Goal: Entertainment & Leisure: Consume media (video, audio)

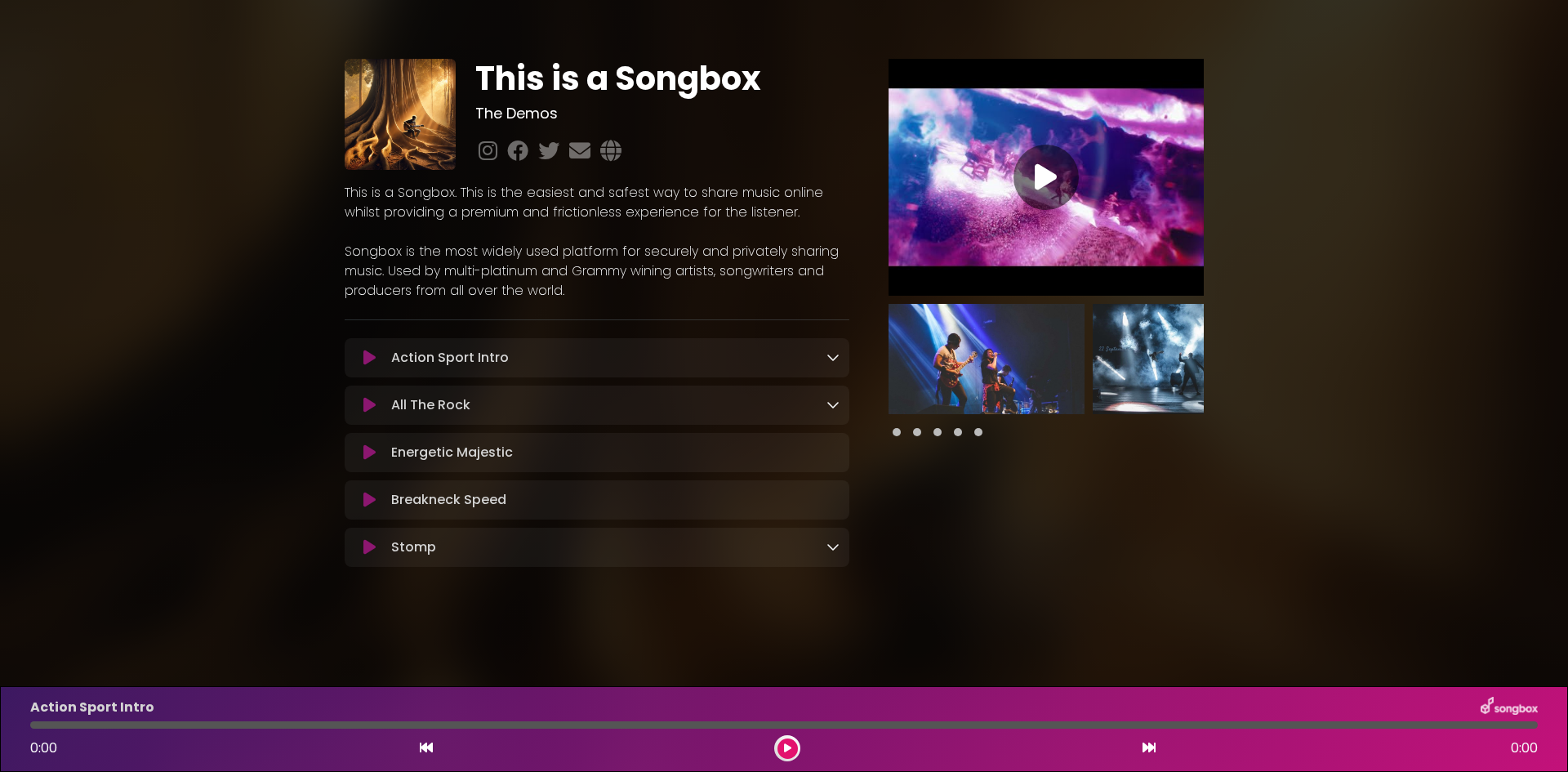
click at [1164, 374] on img at bounding box center [1190, 359] width 196 height 110
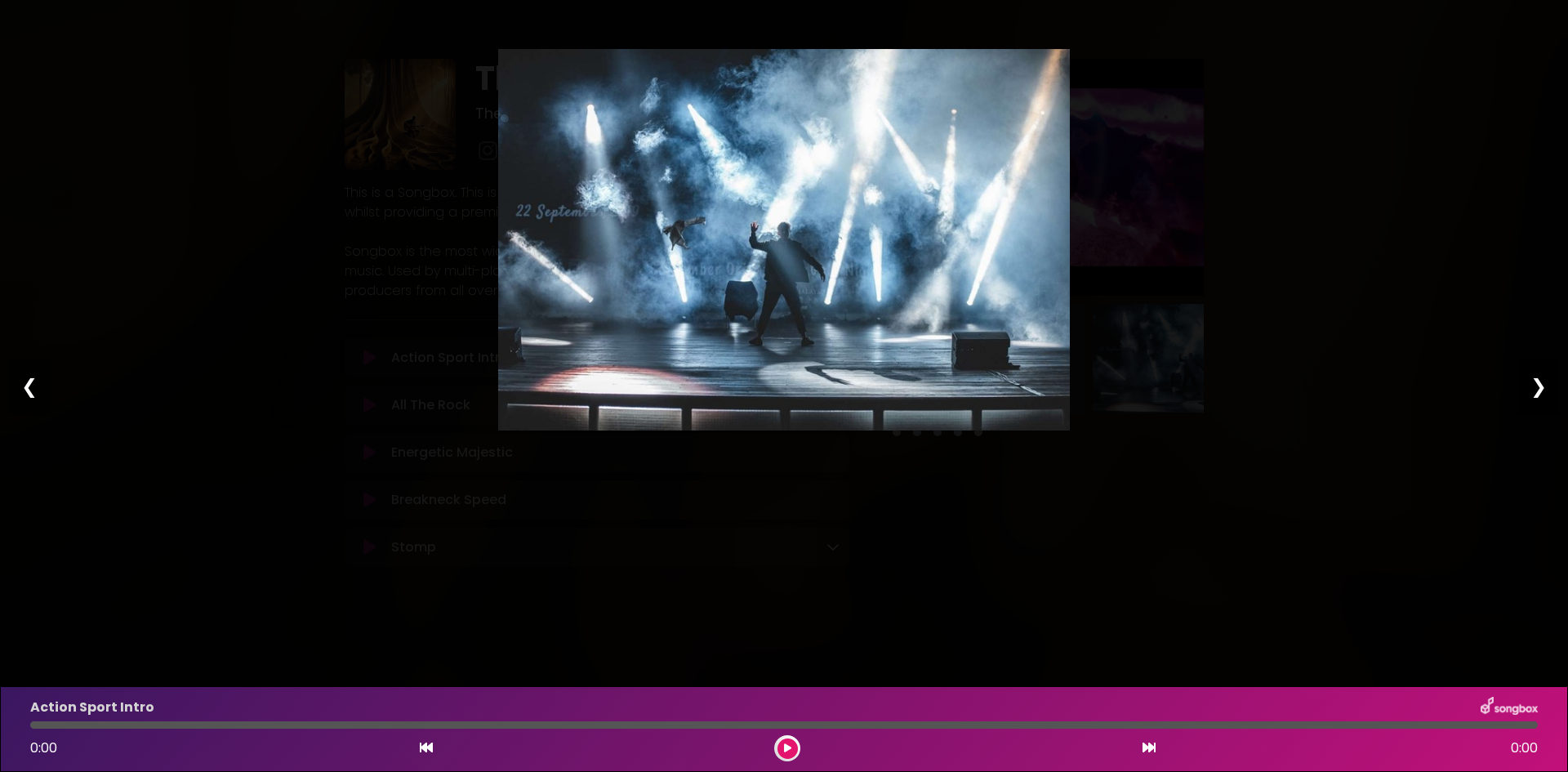
click at [1527, 392] on div "❯" at bounding box center [1538, 386] width 43 height 56
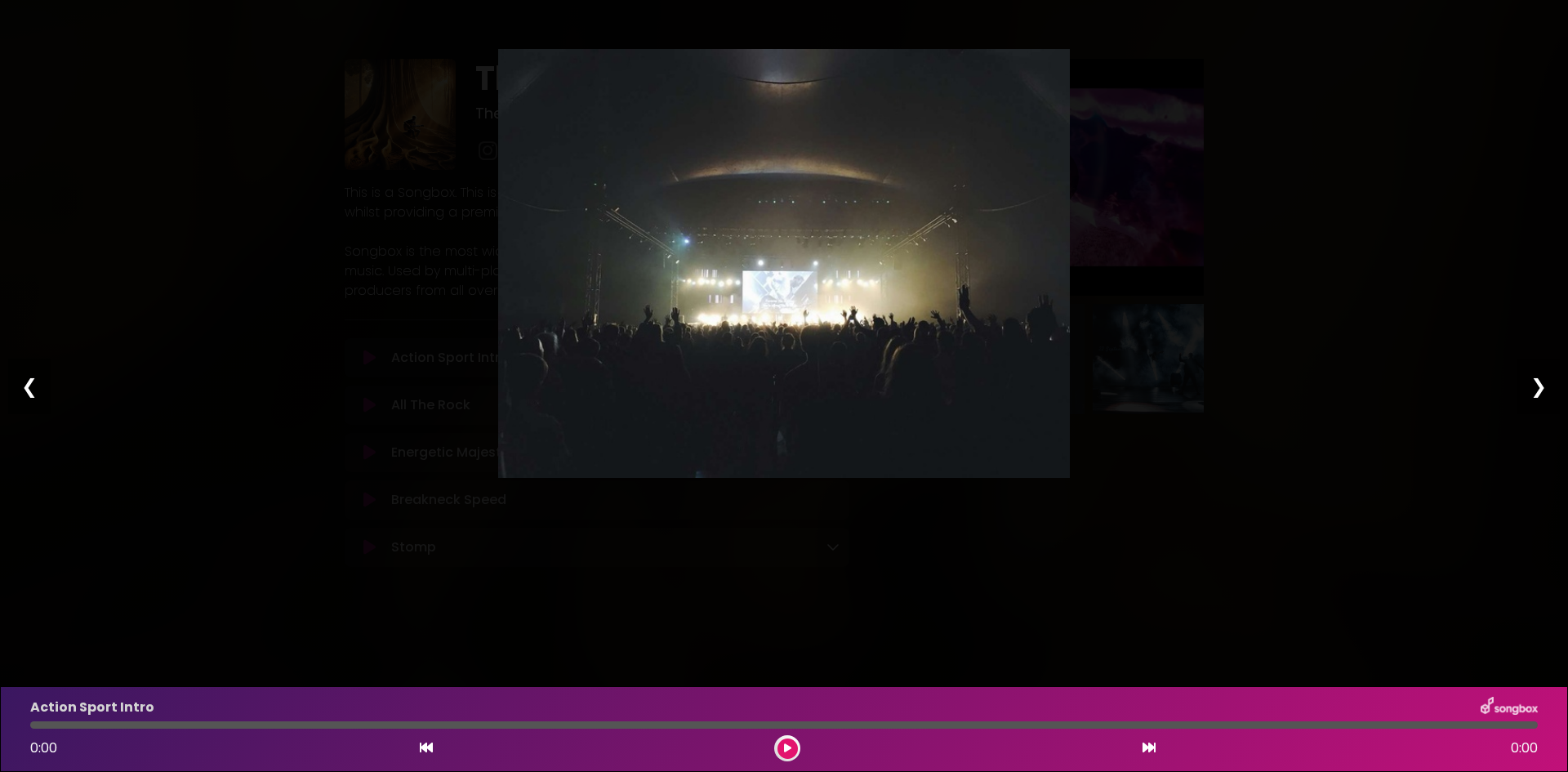
click at [1527, 392] on div "❯" at bounding box center [1538, 386] width 43 height 56
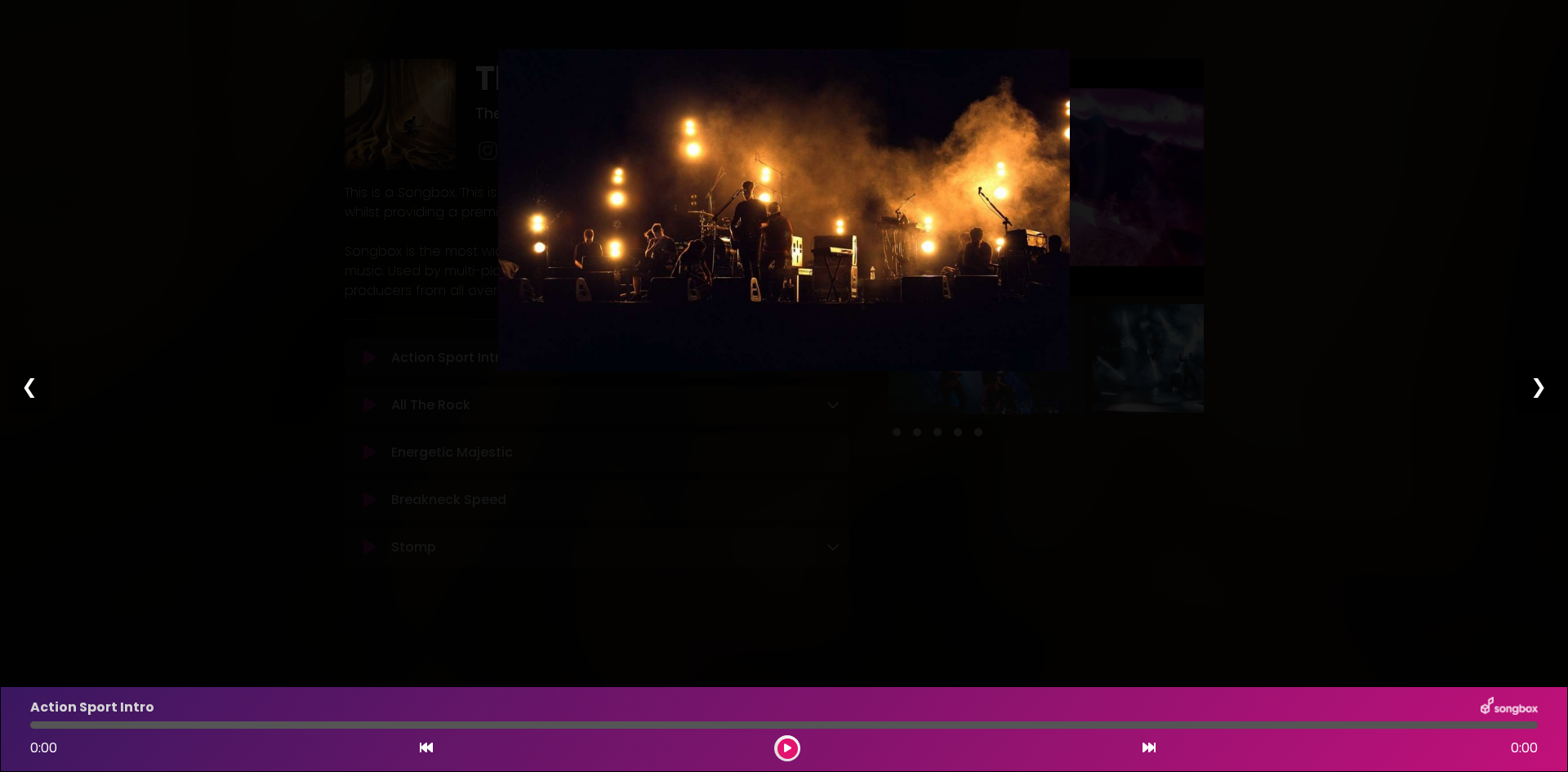
click at [1527, 392] on div "❯" at bounding box center [1538, 386] width 43 height 56
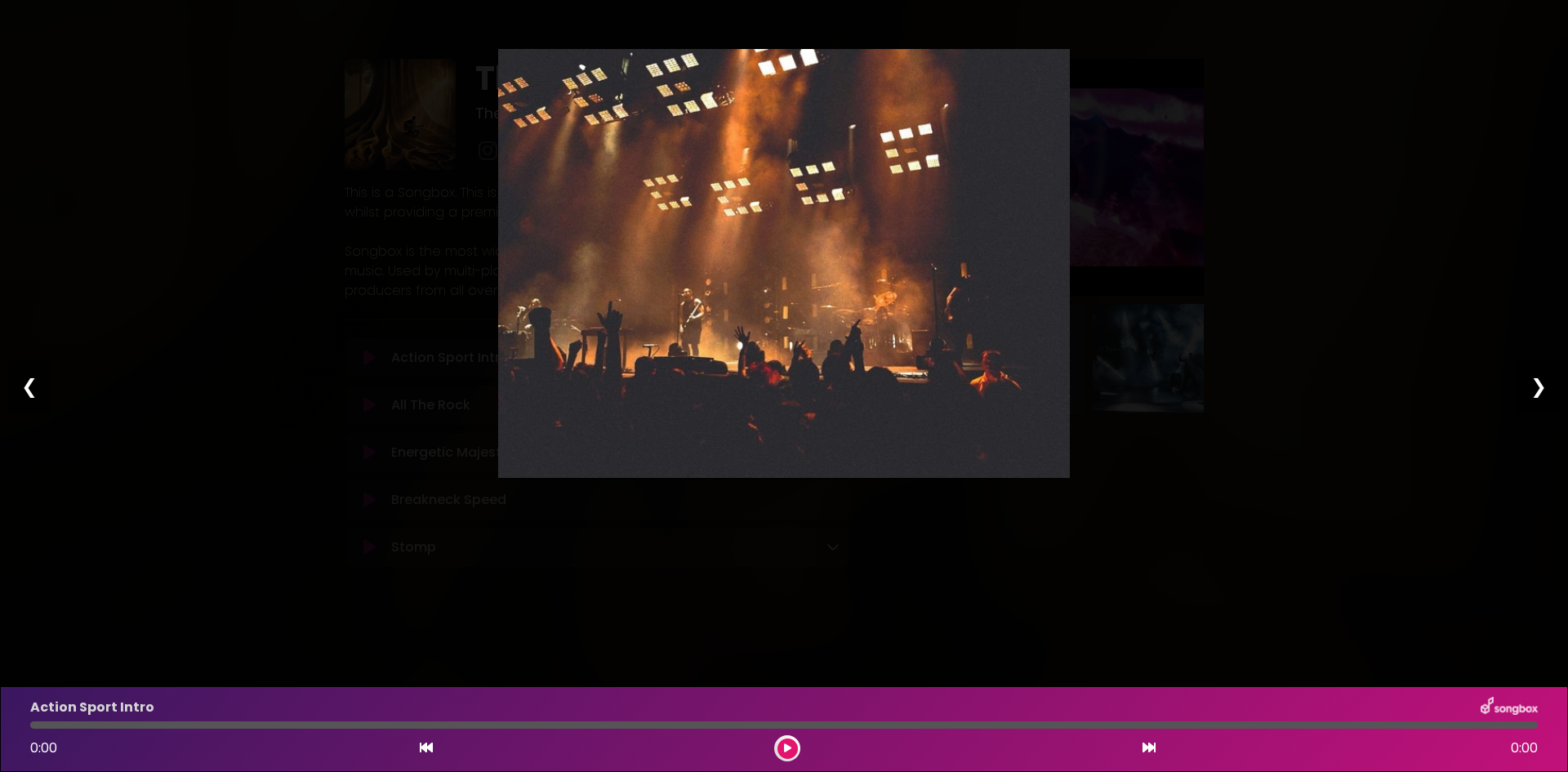
click at [1527, 392] on div "❯" at bounding box center [1538, 386] width 43 height 56
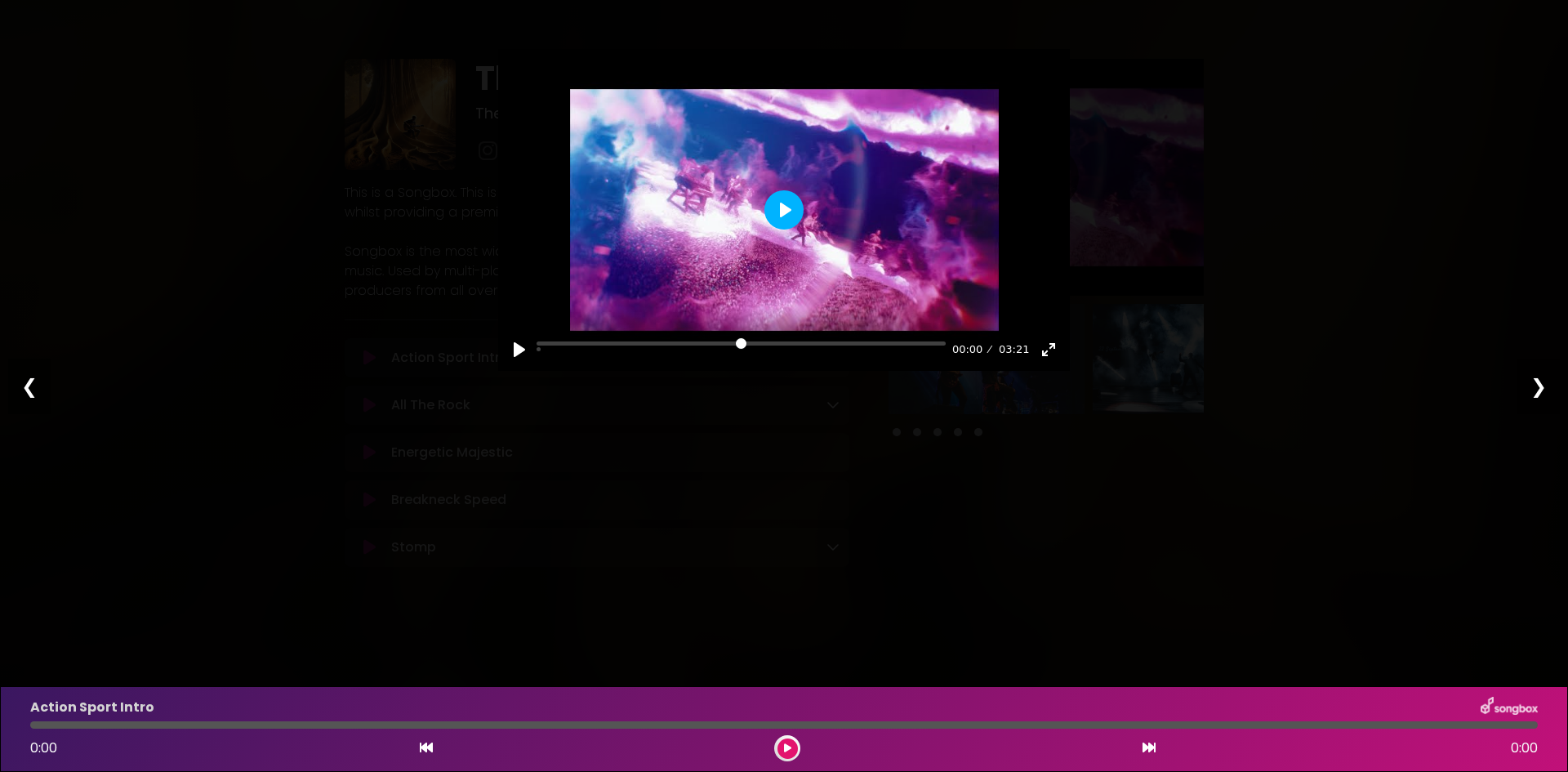
click at [786, 211] on button "Play" at bounding box center [784, 209] width 39 height 39
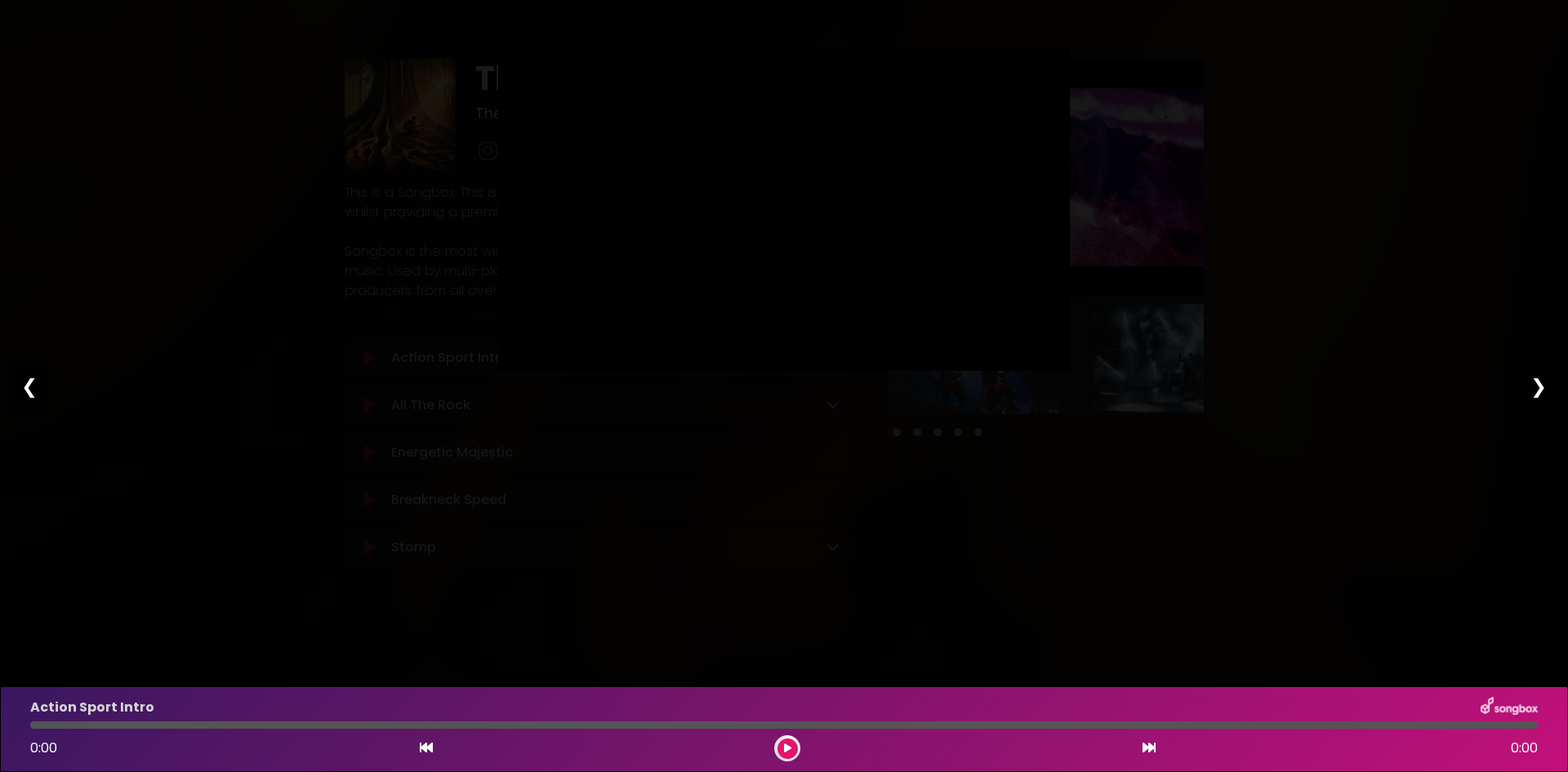
type input "*****"
click at [32, 387] on div "❮" at bounding box center [30, 386] width 43 height 56
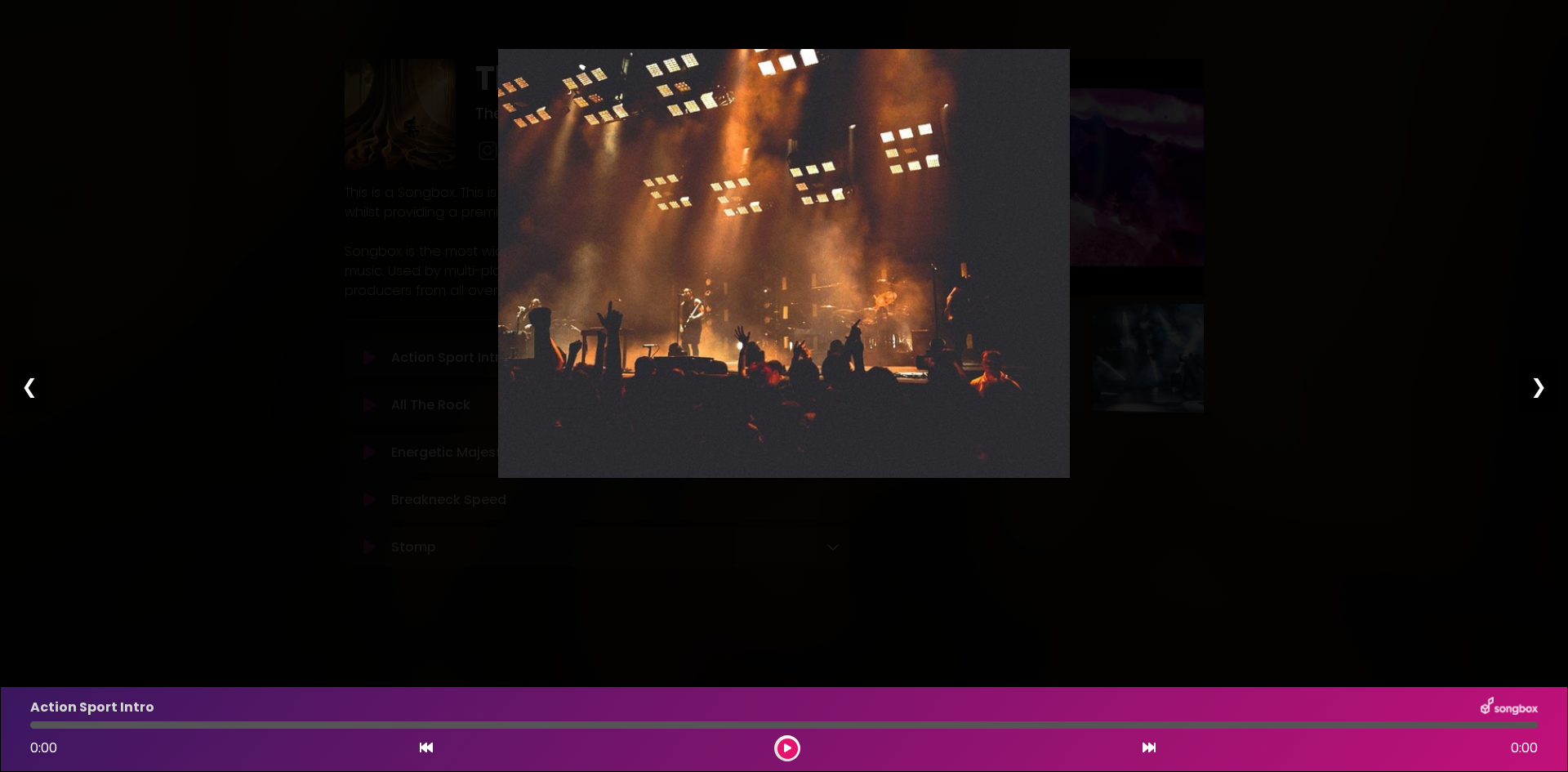
click at [32, 387] on div "❮" at bounding box center [30, 386] width 43 height 56
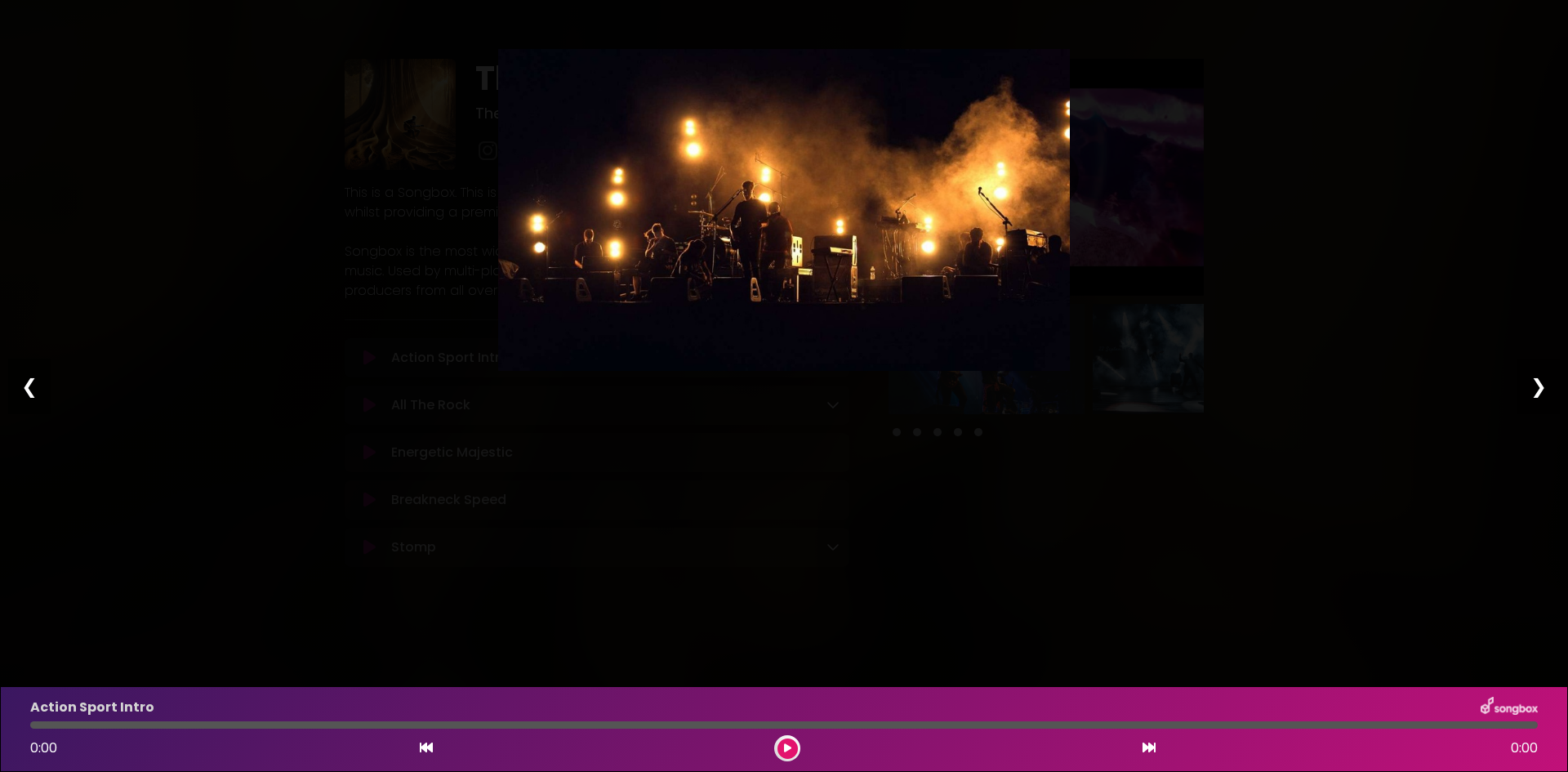
click at [32, 387] on div "❮" at bounding box center [30, 386] width 43 height 56
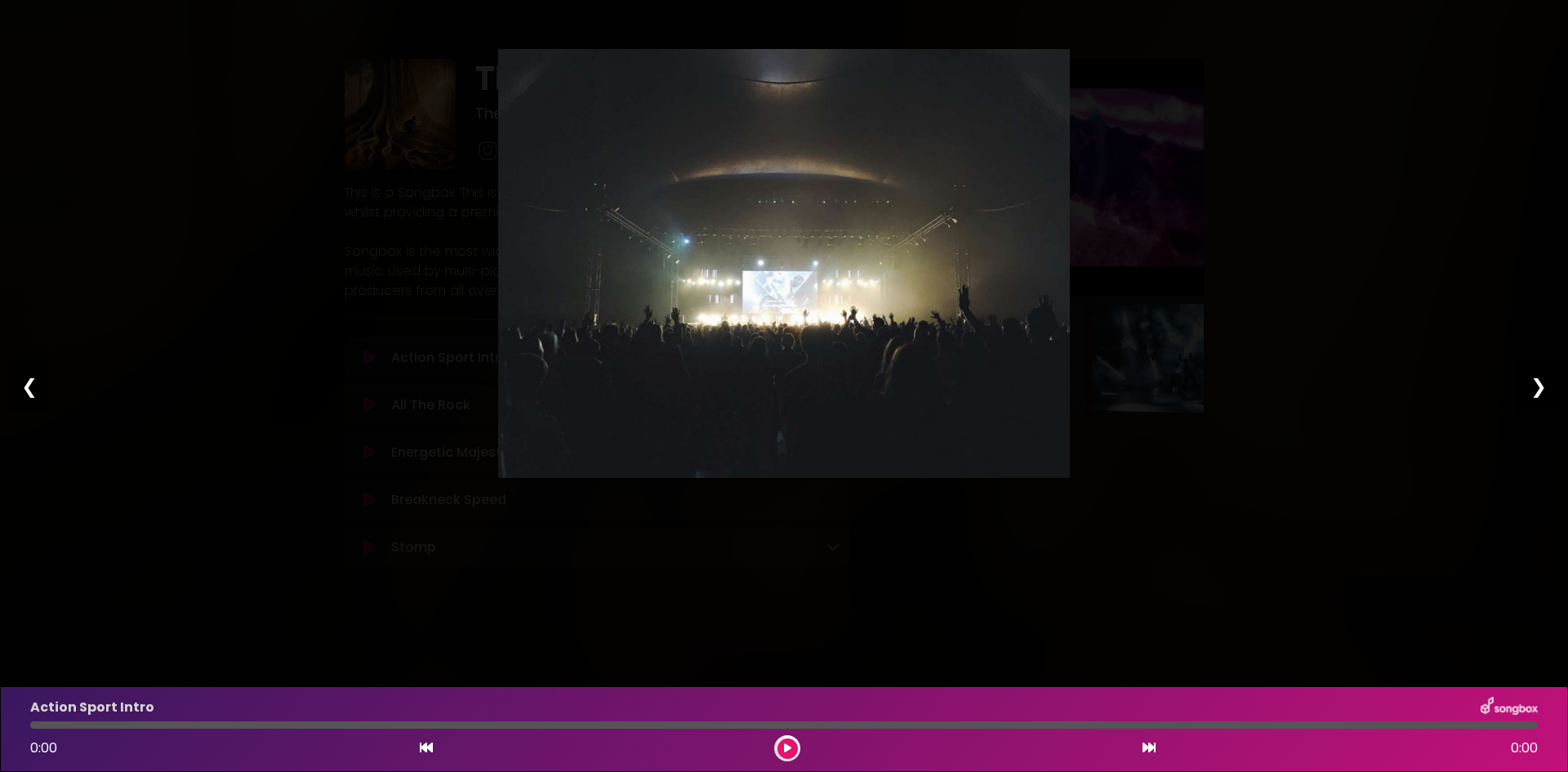
click at [32, 387] on div "❮" at bounding box center [30, 386] width 43 height 56
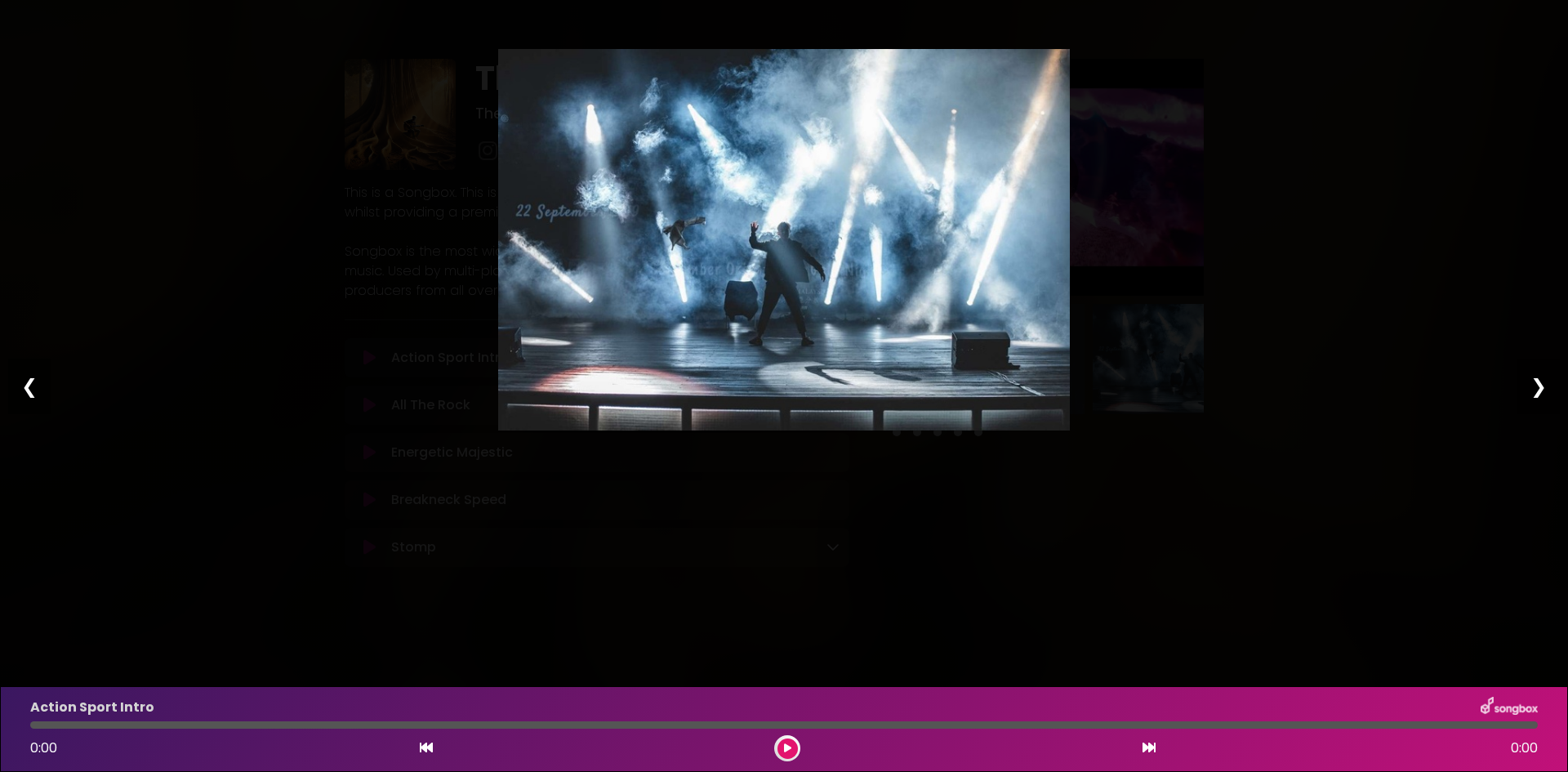
click at [29, 392] on div "❮" at bounding box center [30, 386] width 43 height 56
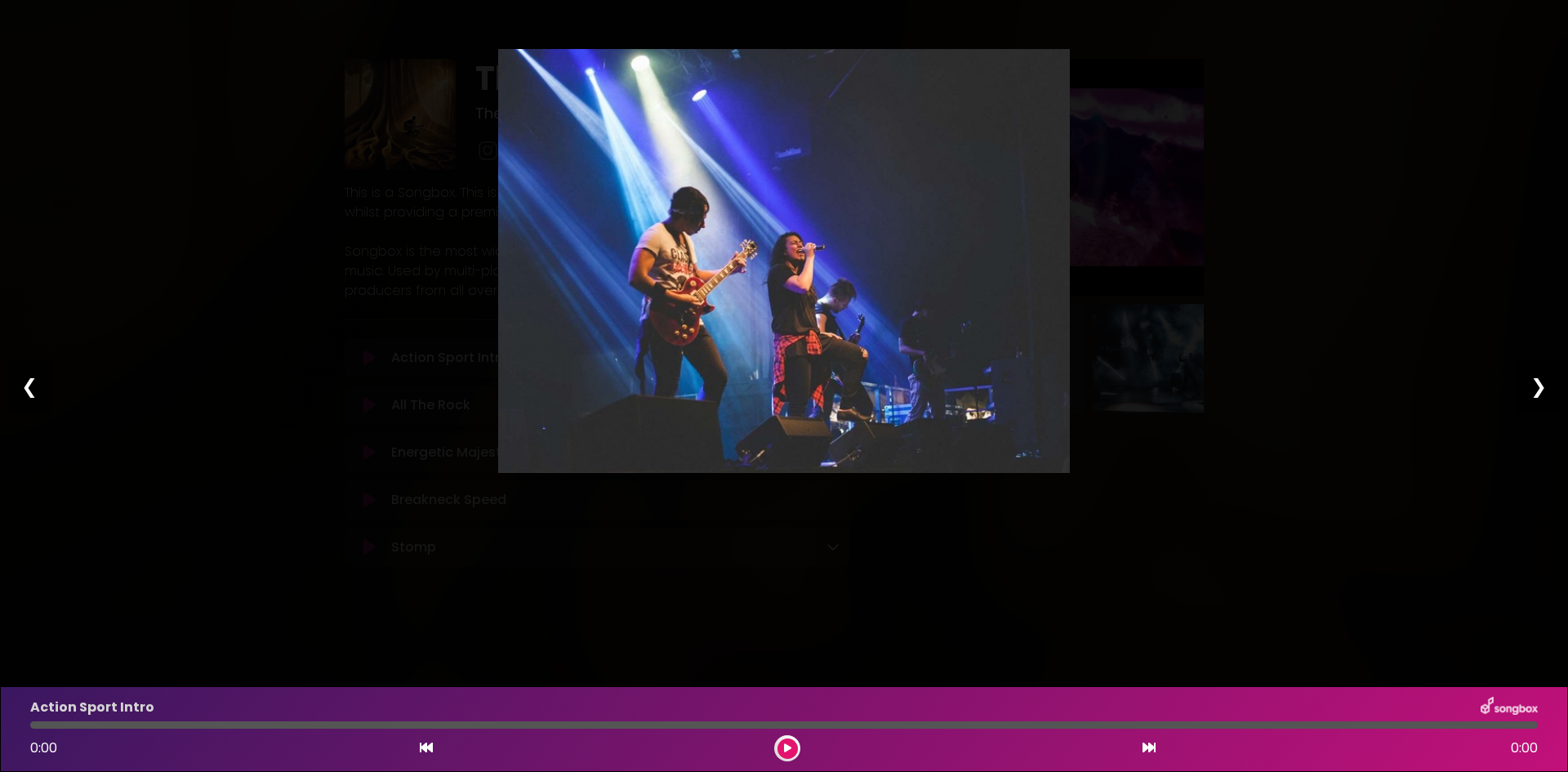
click at [29, 392] on div "❮" at bounding box center [30, 386] width 43 height 56
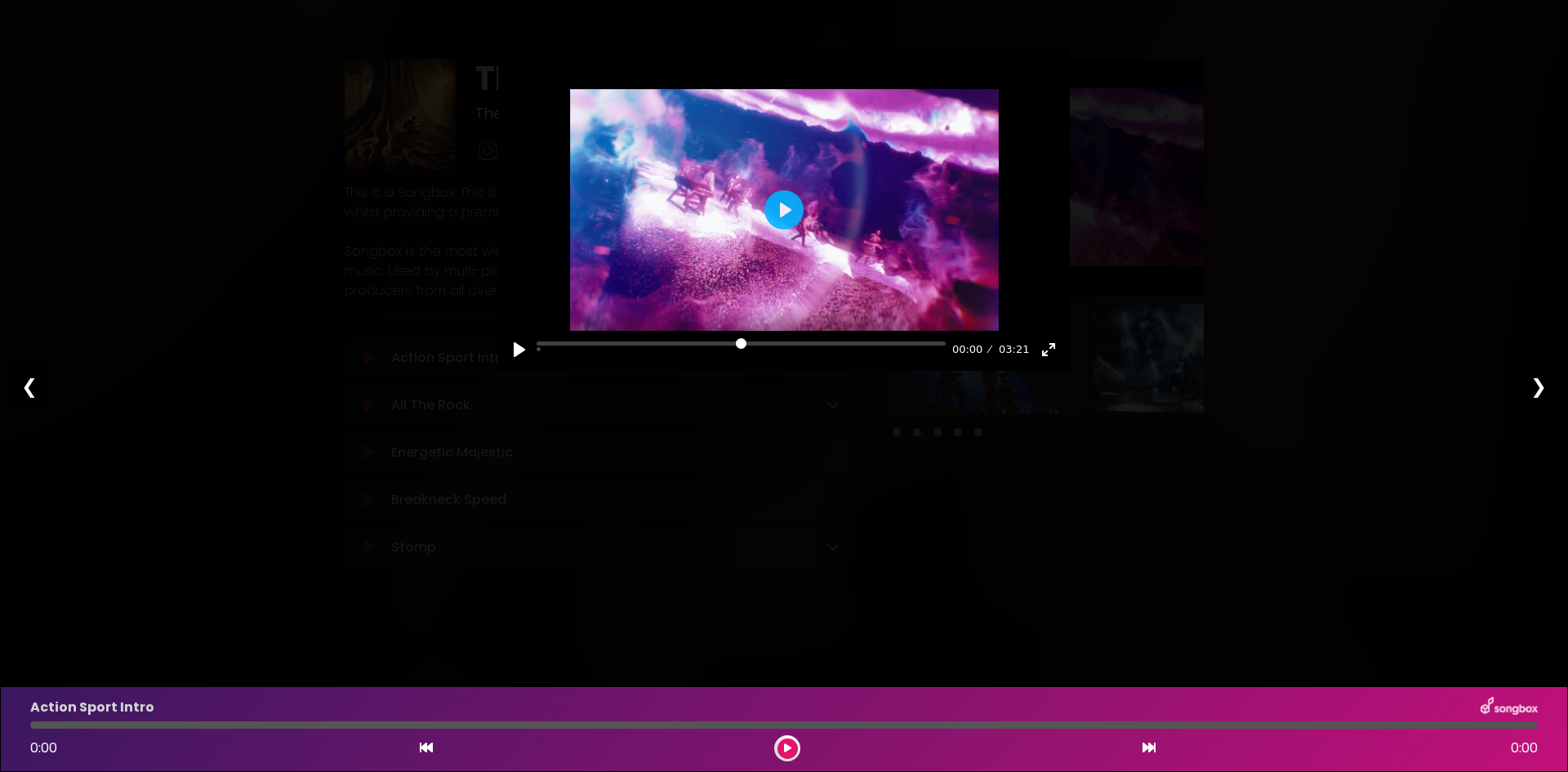
click at [667, 506] on div "Pause Play % buffered 00:29 00:00 03:21 Exit fullscreen Enter fullscreen Play ❮…" at bounding box center [784, 386] width 1568 height 772
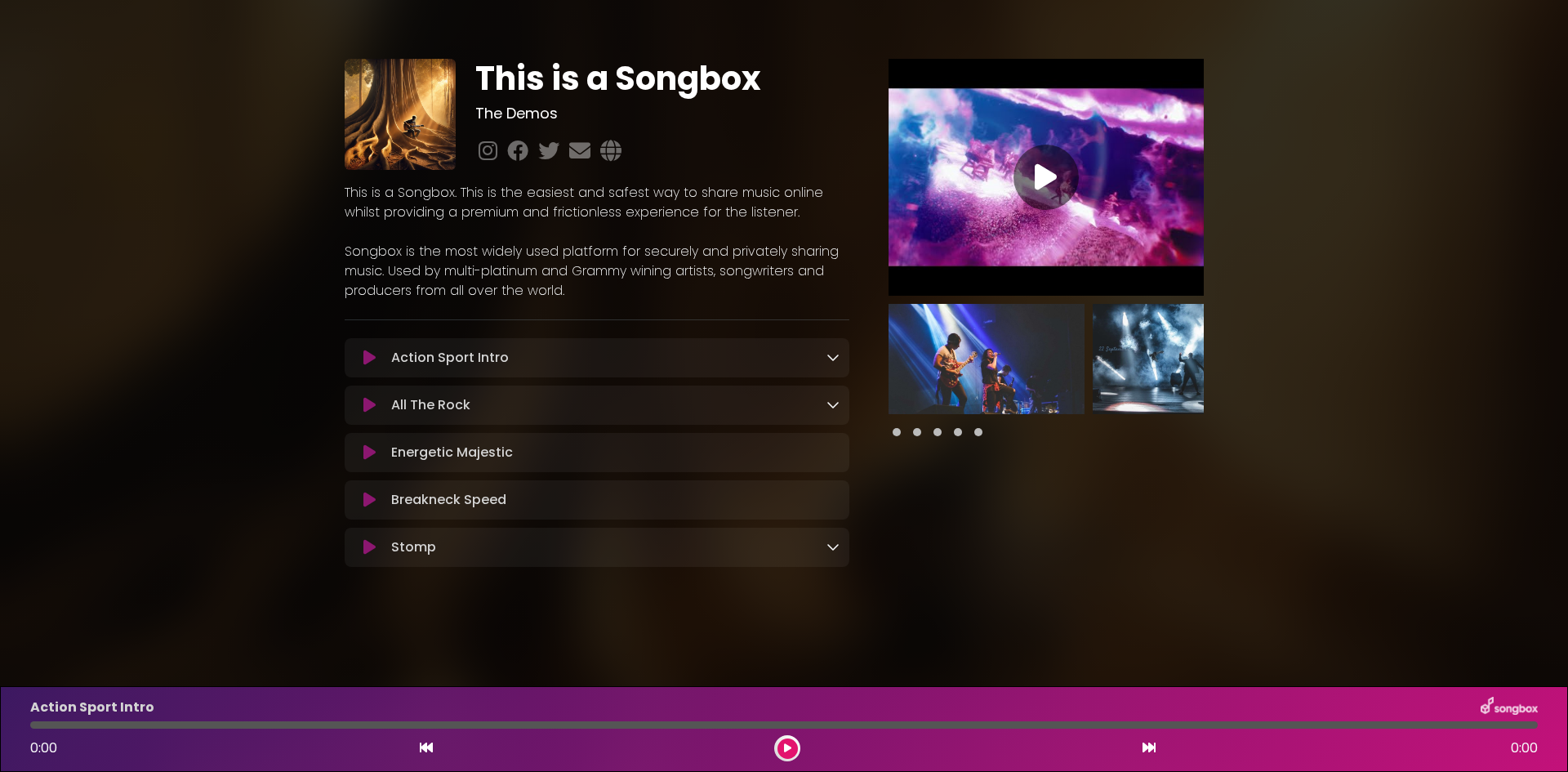
click at [830, 553] on icon at bounding box center [833, 546] width 13 height 13
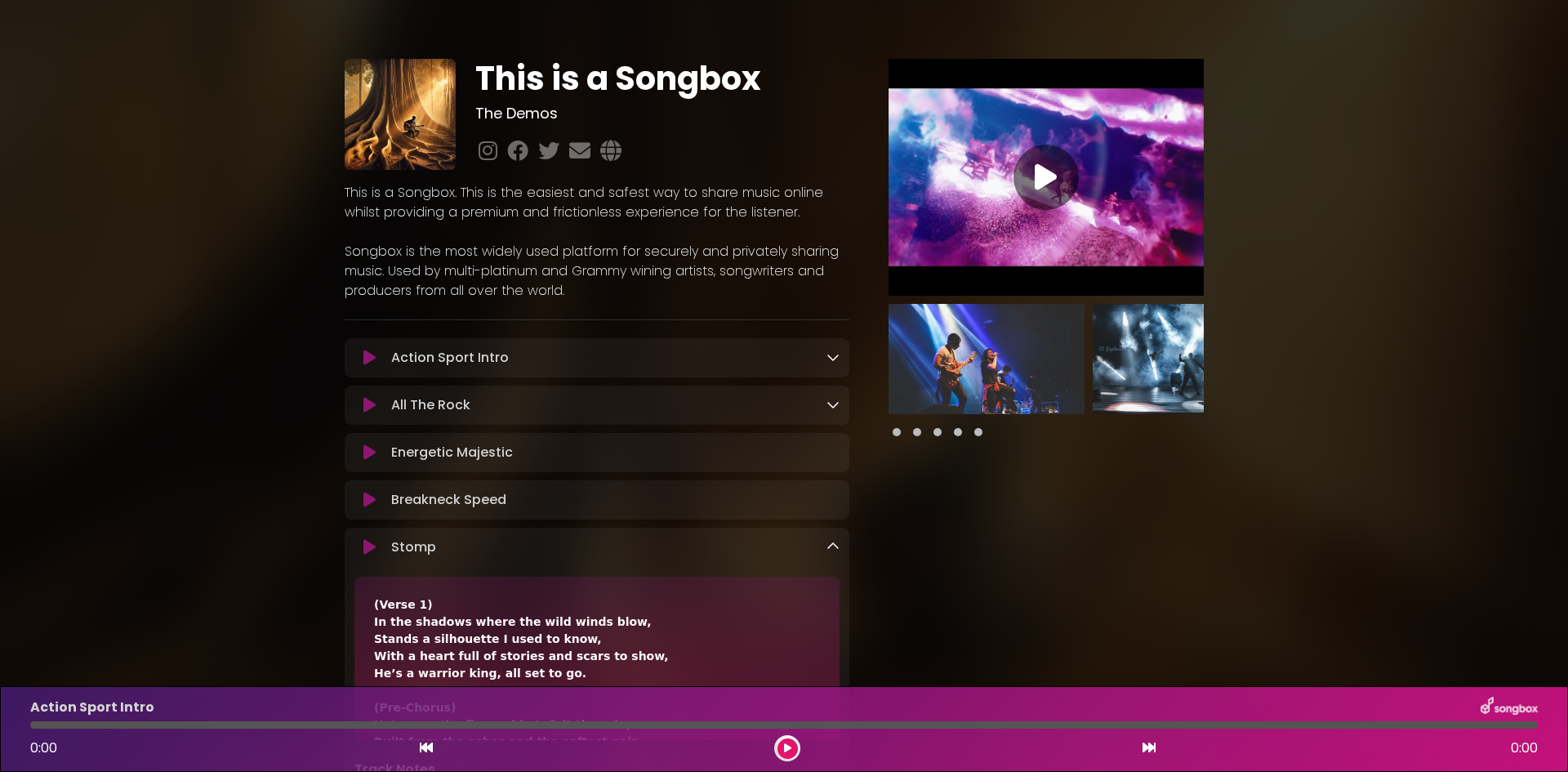
click at [779, 753] on button at bounding box center [788, 749] width 20 height 20
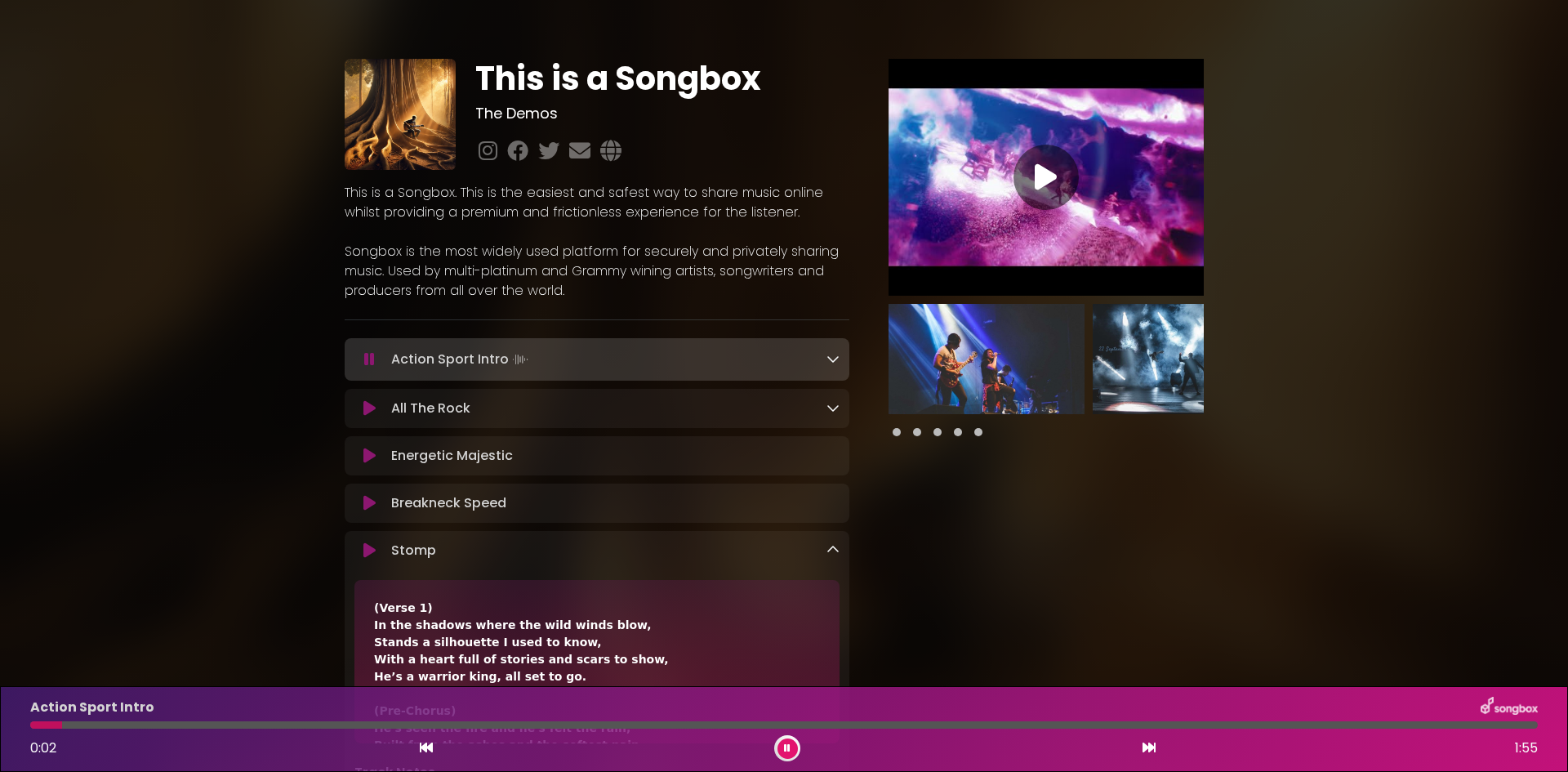
click at [779, 753] on button at bounding box center [788, 749] width 20 height 20
